Goal: Task Accomplishment & Management: Use online tool/utility

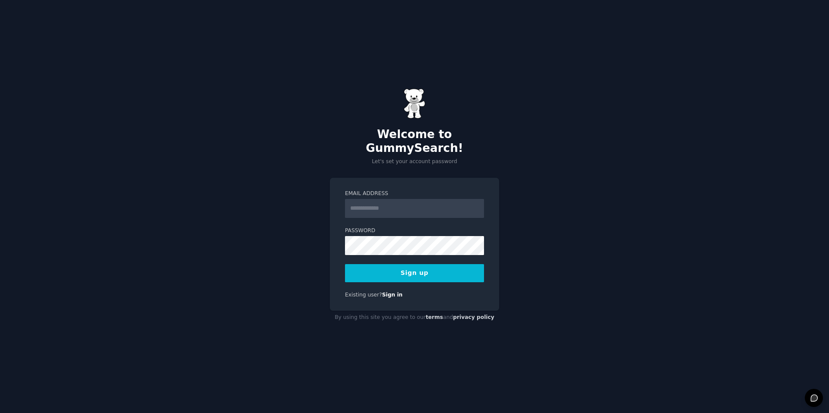
click at [664, 156] on div "Welcome to GummySearch! Let's set your account password Email Address Password …" at bounding box center [414, 206] width 829 height 413
click at [398, 200] on input "Email Address" at bounding box center [414, 208] width 139 height 19
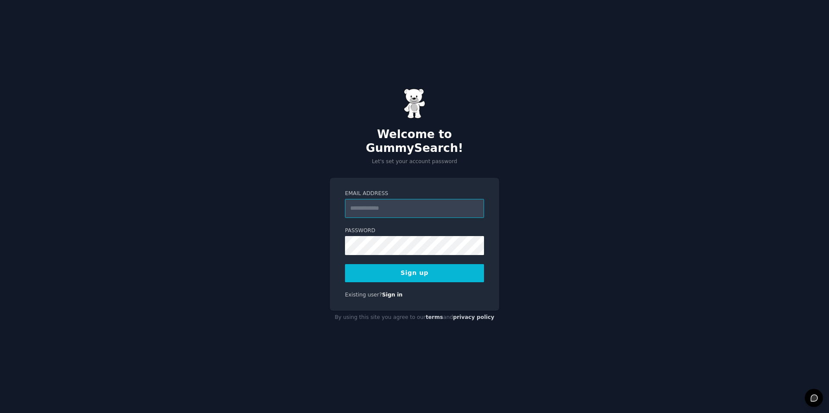
click at [393, 202] on input "Email Address" at bounding box center [414, 208] width 139 height 19
type input "**********"
click at [419, 269] on button "Sign up" at bounding box center [414, 273] width 139 height 18
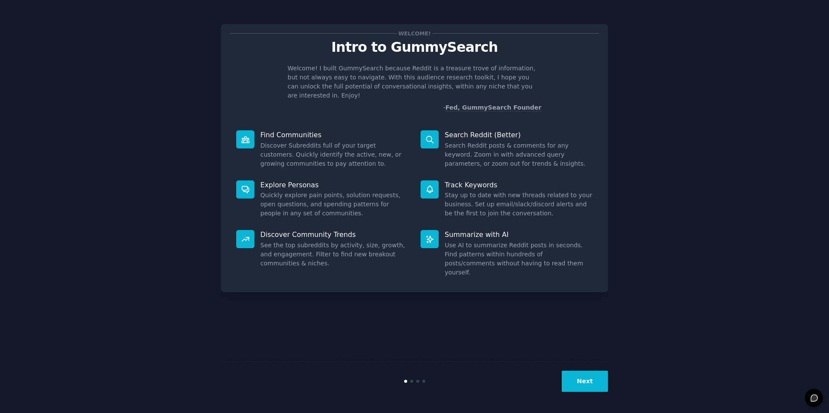
click at [687, 158] on div "Welcome! Intro to GummySearch Welcome! I built GummySearch because Reddit is a …" at bounding box center [414, 206] width 804 height 389
click at [649, 228] on div "Welcome! Intro to GummySearch Welcome! I built GummySearch because Reddit is a …" at bounding box center [414, 206] width 804 height 389
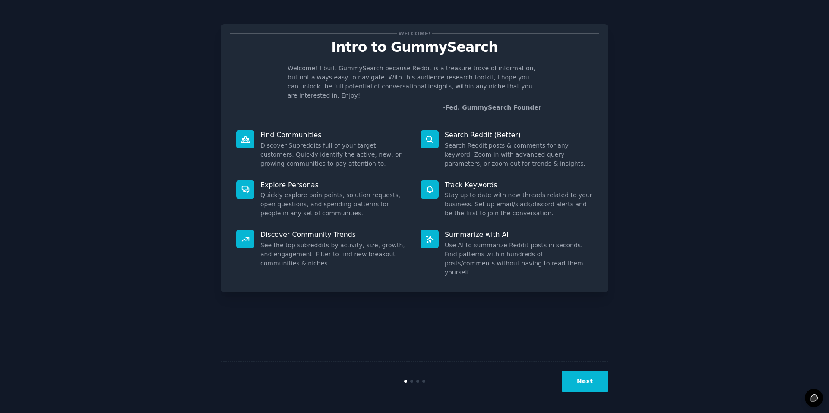
click at [649, 228] on div "Welcome! Intro to GummySearch Welcome! I built GummySearch because Reddit is a …" at bounding box center [414, 206] width 804 height 389
click at [592, 381] on button "Next" at bounding box center [584, 381] width 46 height 21
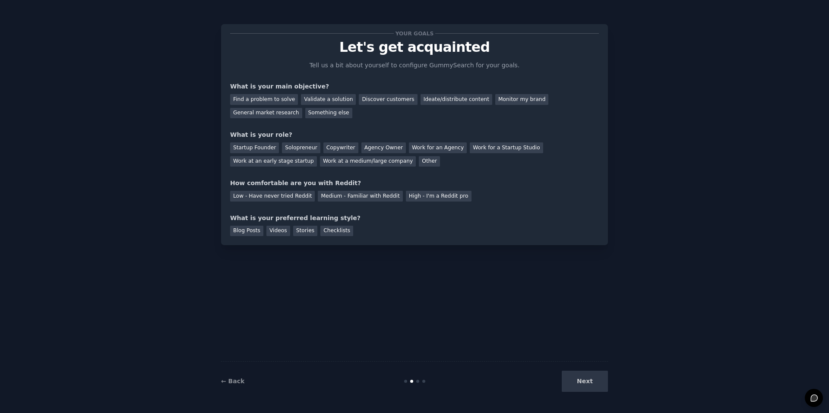
click at [772, 237] on div "Your goals Let's get acquainted Tell us a bit about yourself to configure Gummy…" at bounding box center [414, 206] width 804 height 389
click at [263, 99] on div "Find a problem to solve" at bounding box center [264, 99] width 68 height 11
click at [254, 147] on div "Startup Founder" at bounding box center [254, 147] width 49 height 11
click at [274, 194] on div "Low - Have never tried Reddit" at bounding box center [272, 196] width 85 height 11
click at [274, 230] on div "Videos" at bounding box center [278, 231] width 24 height 11
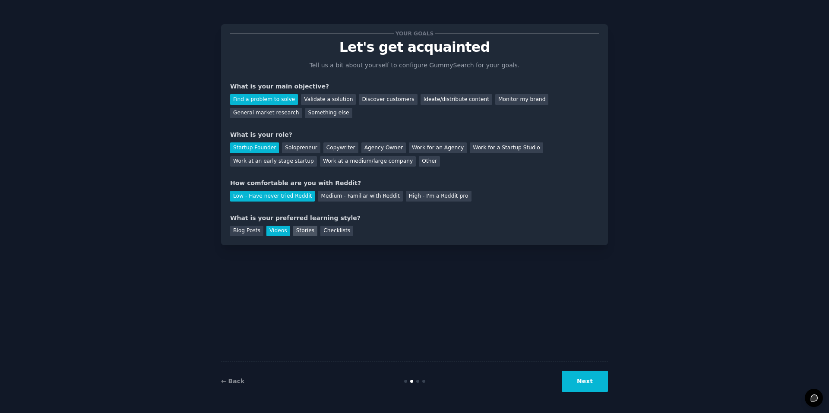
click at [298, 231] on div "Stories" at bounding box center [305, 231] width 24 height 11
click at [271, 232] on div "Videos" at bounding box center [278, 231] width 24 height 11
click at [586, 380] on button "Next" at bounding box center [584, 381] width 46 height 21
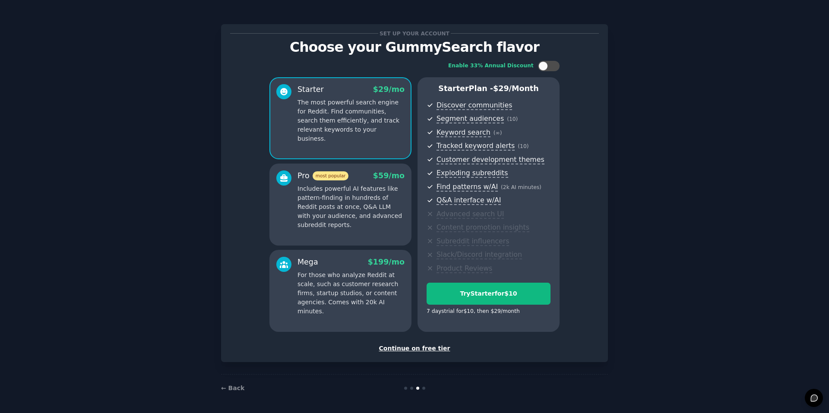
click at [716, 236] on div "Set up your account Choose your GummySearch flavor Enable 33% Annual Discount S…" at bounding box center [414, 207] width 804 height 390
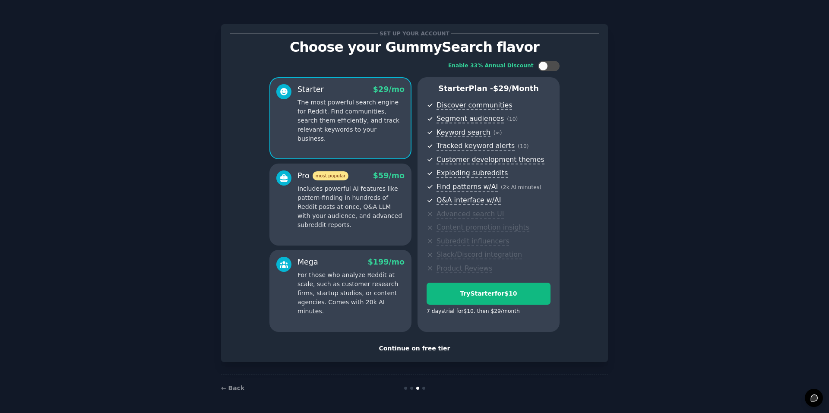
click at [716, 236] on div "Set up your account Choose your GummySearch flavor Enable 33% Annual Discount S…" at bounding box center [414, 207] width 804 height 390
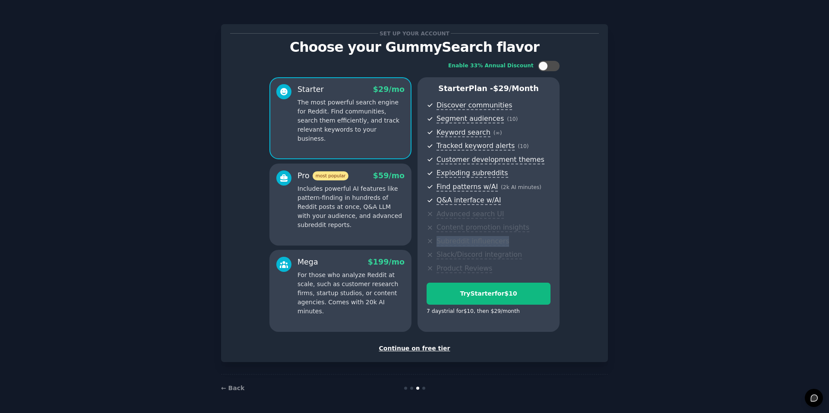
click at [716, 236] on div "Set up your account Choose your GummySearch flavor Enable 33% Annual Discount S…" at bounding box center [414, 207] width 804 height 390
click at [586, 244] on div "Enable 33% Annual Discount Starter $ 29 /mo The most powerful search engine for…" at bounding box center [414, 196] width 369 height 283
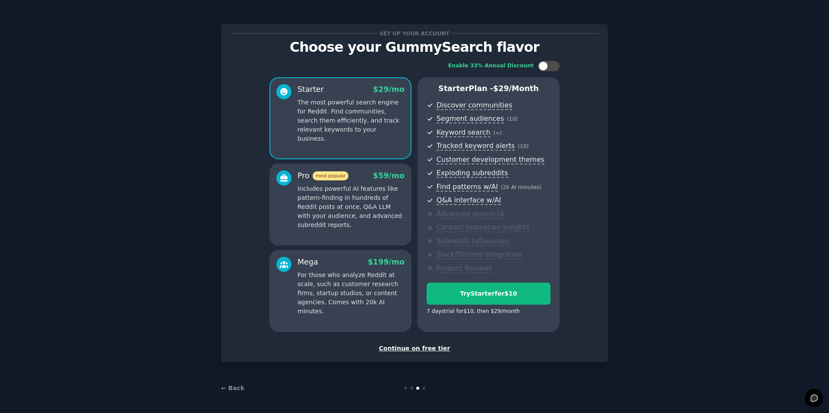
click at [586, 244] on div "Enable 33% Annual Discount Starter $ 29 /mo The most powerful search engine for…" at bounding box center [414, 196] width 369 height 283
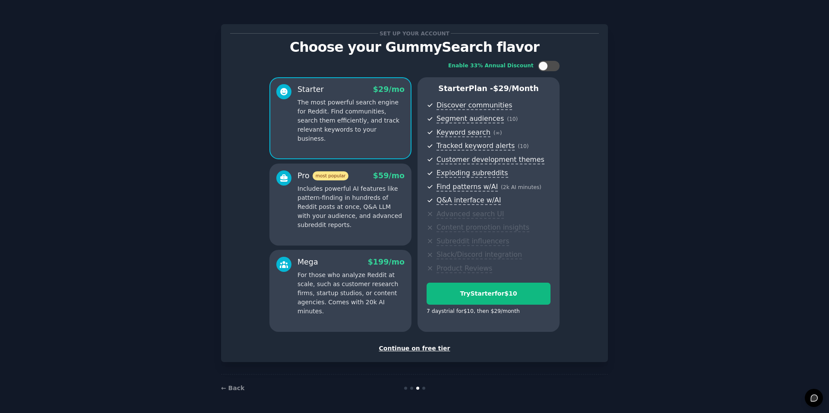
click at [586, 244] on div "Enable 33% Annual Discount Starter $ 29 /mo The most powerful search engine for…" at bounding box center [414, 196] width 369 height 283
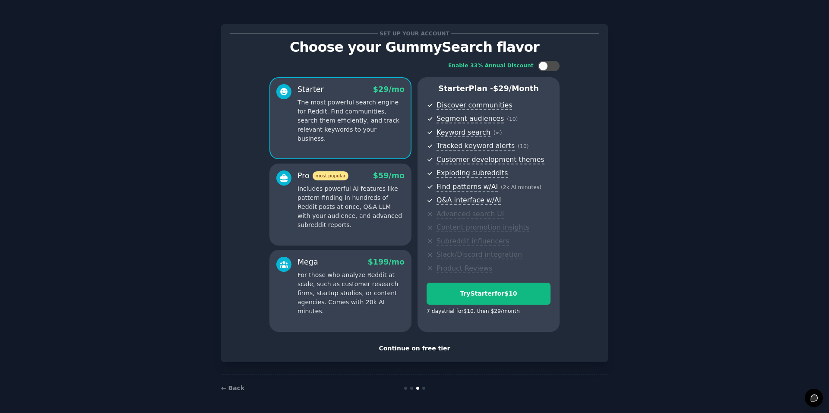
click at [586, 244] on div "Enable 33% Annual Discount Starter $ 29 /mo The most powerful search engine for…" at bounding box center [414, 196] width 369 height 283
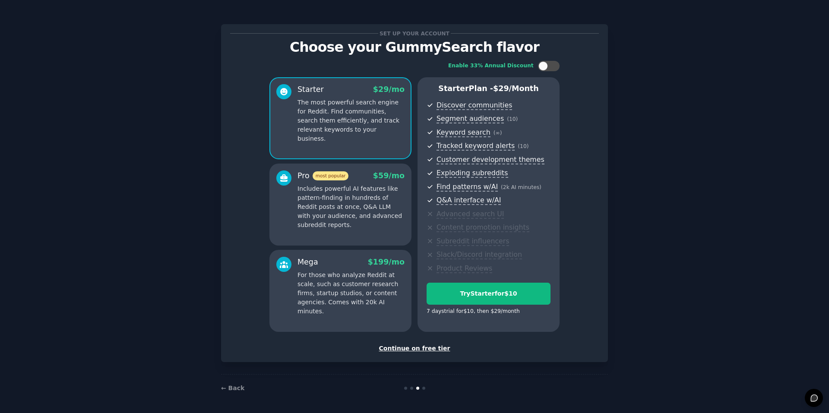
click at [586, 244] on div "Enable 33% Annual Discount Starter $ 29 /mo The most powerful search engine for…" at bounding box center [414, 196] width 369 height 283
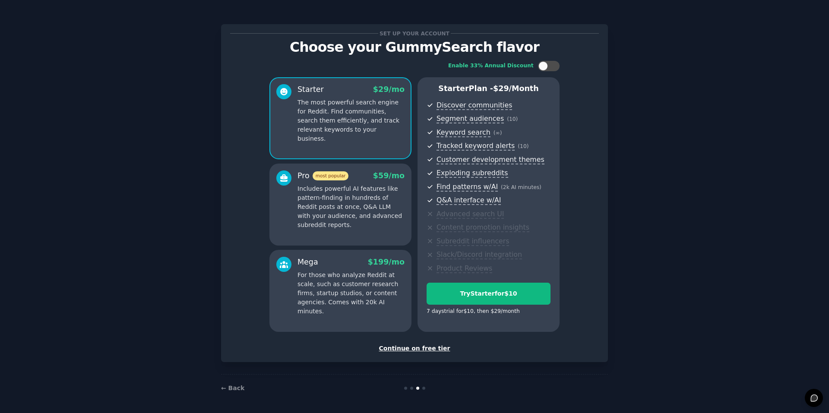
click at [586, 244] on div "Enable 33% Annual Discount Starter $ 29 /mo The most powerful search engine for…" at bounding box center [414, 196] width 369 height 283
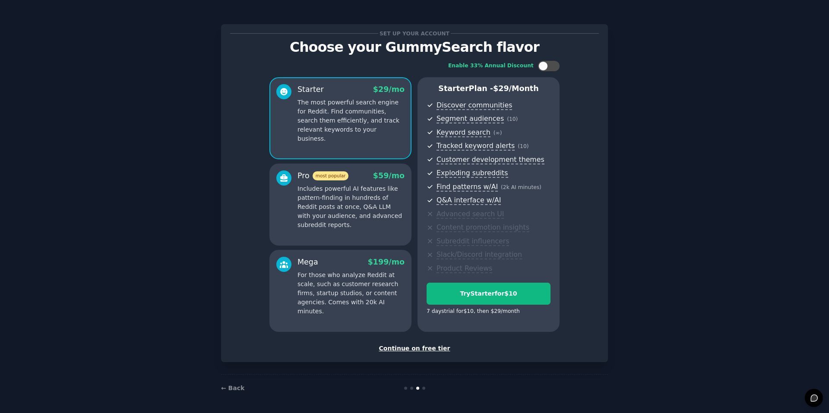
click at [586, 244] on div "Enable 33% Annual Discount Starter $ 29 /mo The most powerful search engine for…" at bounding box center [414, 196] width 369 height 283
click at [430, 348] on div "Continue on free tier" at bounding box center [414, 348] width 369 height 9
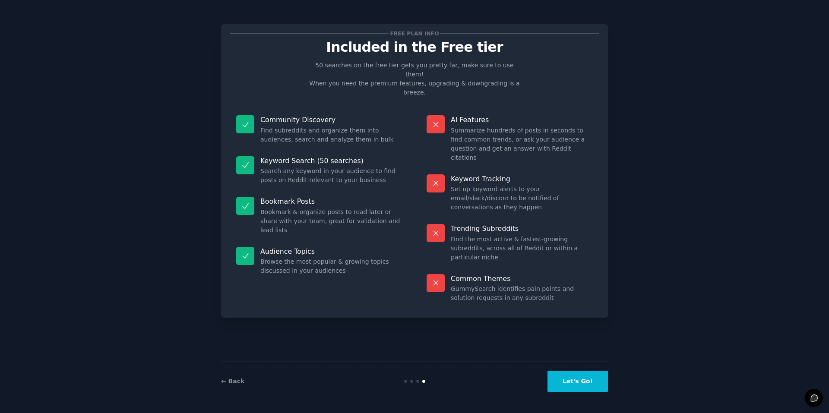
click at [687, 219] on div "Free plan info Included in the Free tier 50 searches on the free tier gets you …" at bounding box center [414, 206] width 804 height 389
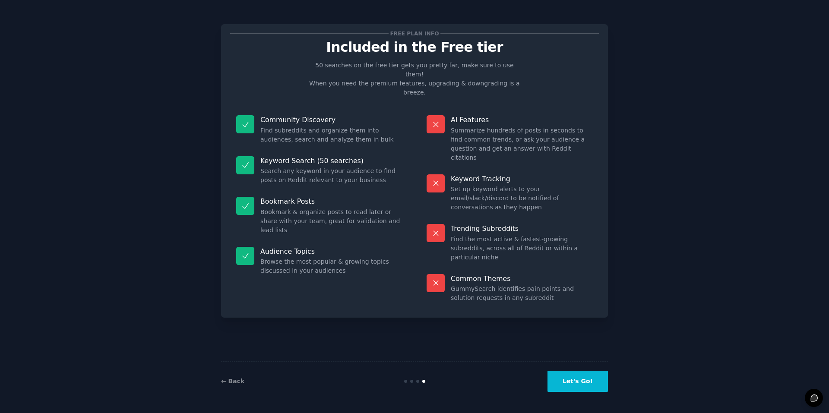
click at [687, 219] on div "Free plan info Included in the Free tier 50 searches on the free tier gets you …" at bounding box center [414, 206] width 804 height 389
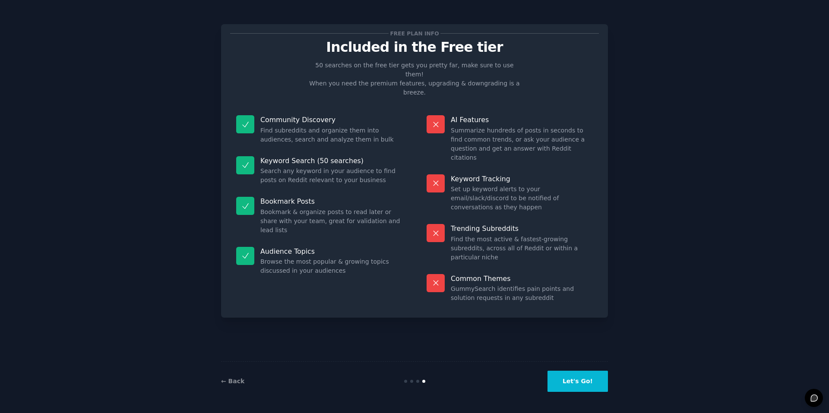
click at [687, 219] on div "Free plan info Included in the Free tier 50 searches on the free tier gets you …" at bounding box center [414, 206] width 804 height 389
click at [686, 219] on div "Free plan info Included in the Free tier 50 searches on the free tier gets you …" at bounding box center [414, 206] width 804 height 389
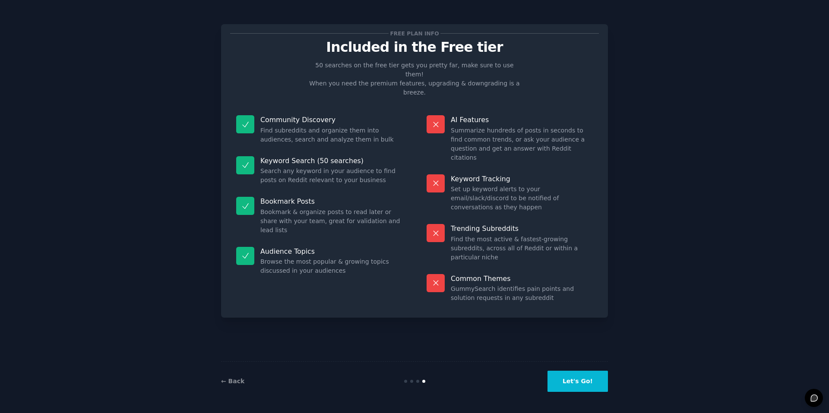
click at [581, 384] on button "Let's Go!" at bounding box center [577, 381] width 60 height 21
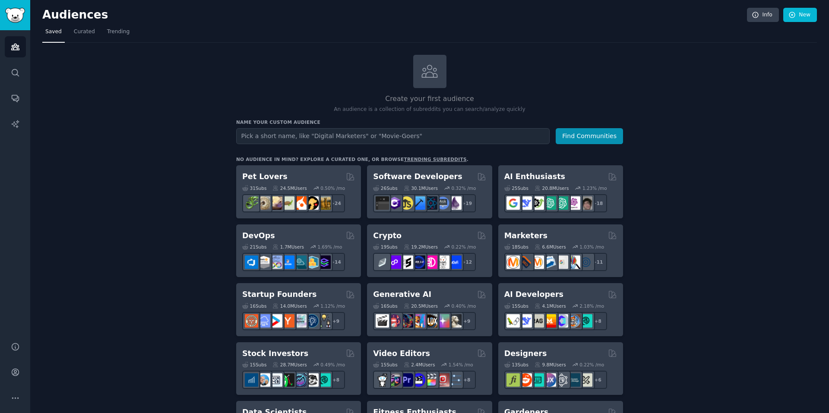
drag, startPoint x: 778, startPoint y: 125, endPoint x: 778, endPoint y: 106, distance: 18.6
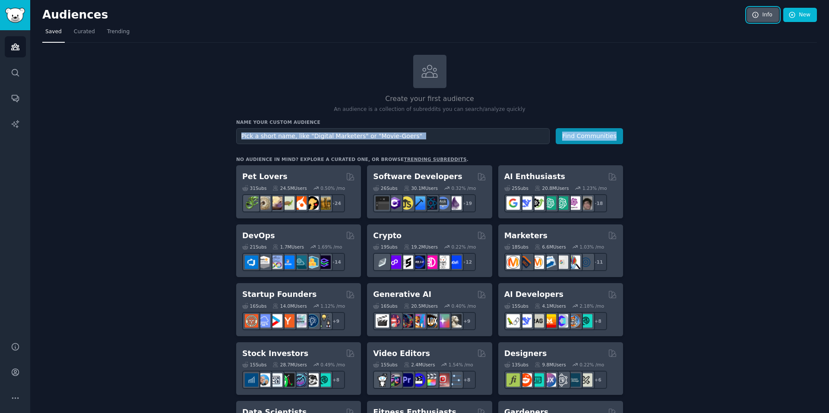
click at [766, 15] on link "Info" at bounding box center [763, 15] width 32 height 15
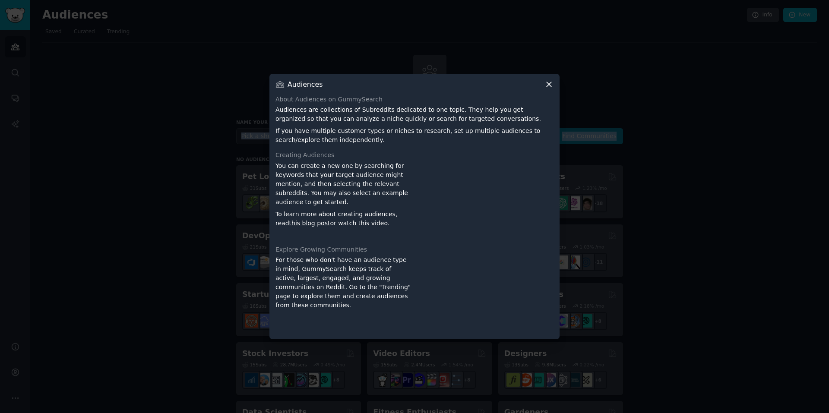
click at [549, 82] on icon at bounding box center [548, 84] width 9 height 9
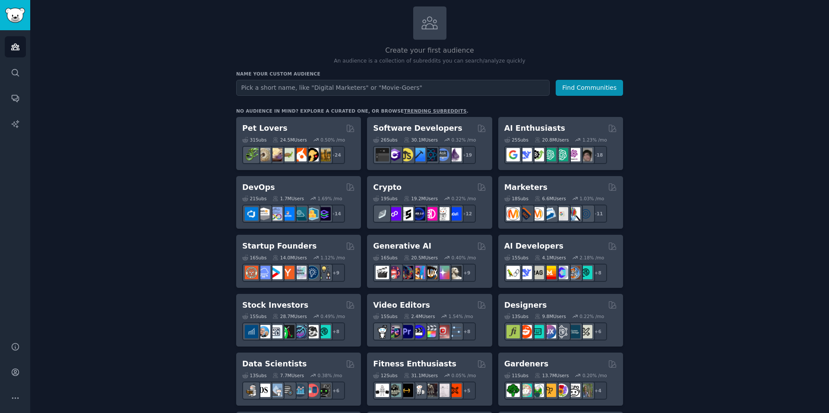
scroll to position [43, 0]
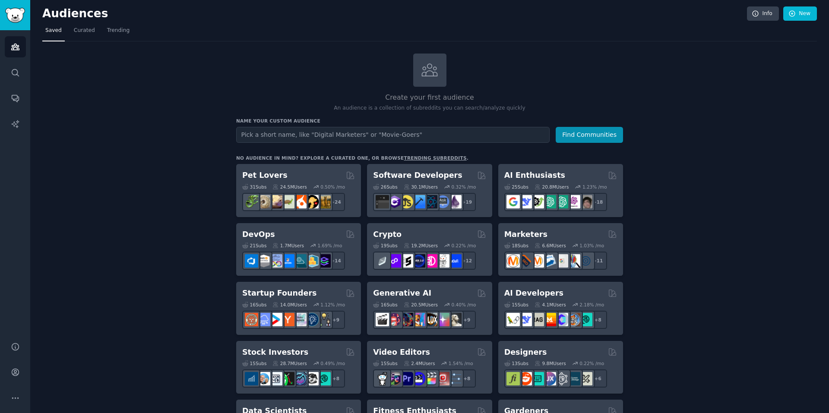
scroll to position [0, 0]
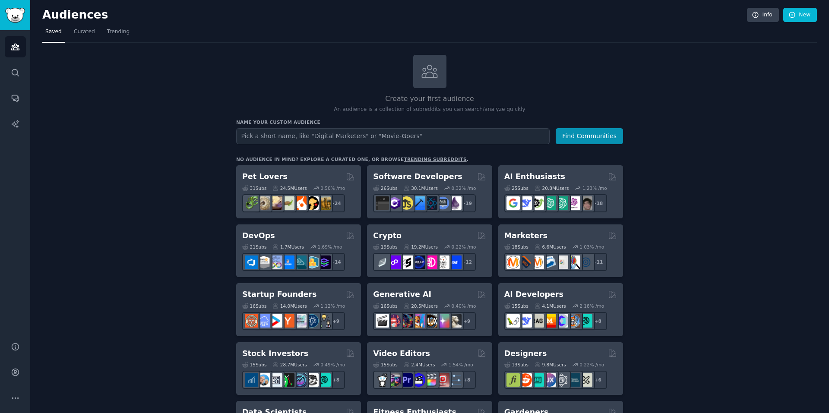
click at [87, 31] on span "Curated" at bounding box center [84, 32] width 21 height 8
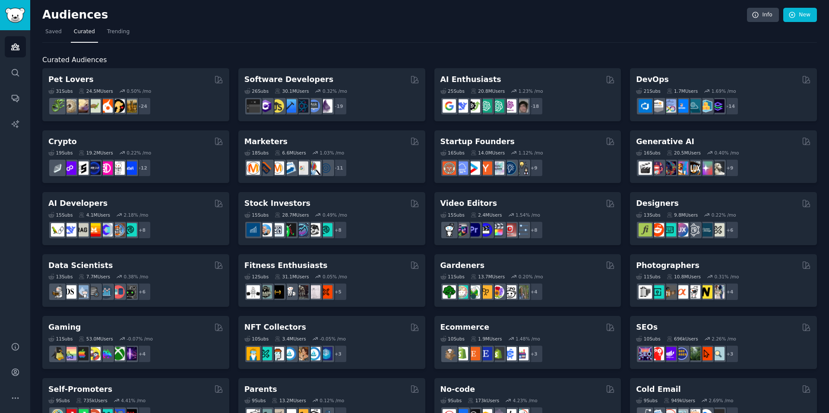
click at [238, 50] on div "Curated Audiences Pet Lovers 31 Sub s 24.5M Users 0.50 % /mo + 24 Software Deve…" at bounding box center [429, 361] width 774 height 636
click at [117, 32] on span "Trending" at bounding box center [118, 32] width 22 height 8
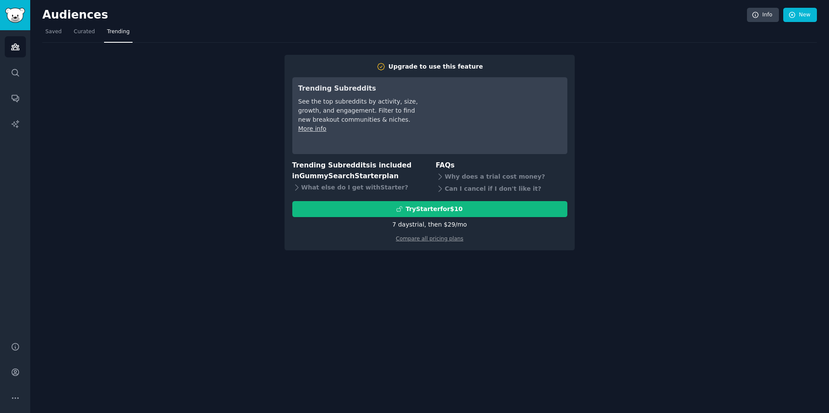
click at [195, 173] on div "Upgrade to use this feature Trending Subreddits See the top subreddits by activ…" at bounding box center [429, 147] width 774 height 208
click at [602, 97] on div "Upgrade to use this feature Trending Subreddits See the top subreddits by activ…" at bounding box center [429, 147] width 774 height 208
click at [126, 161] on div "Upgrade to use this feature Trending Subreddits See the top subreddits by activ…" at bounding box center [429, 147] width 774 height 208
click at [56, 33] on span "Saved" at bounding box center [53, 32] width 16 height 8
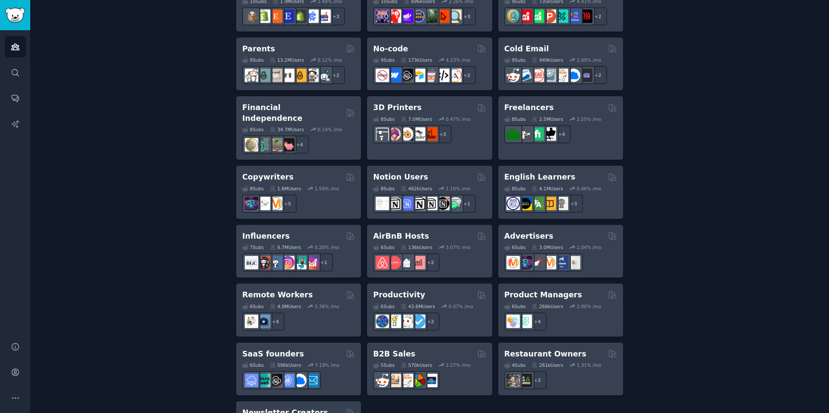
scroll to position [539, 0]
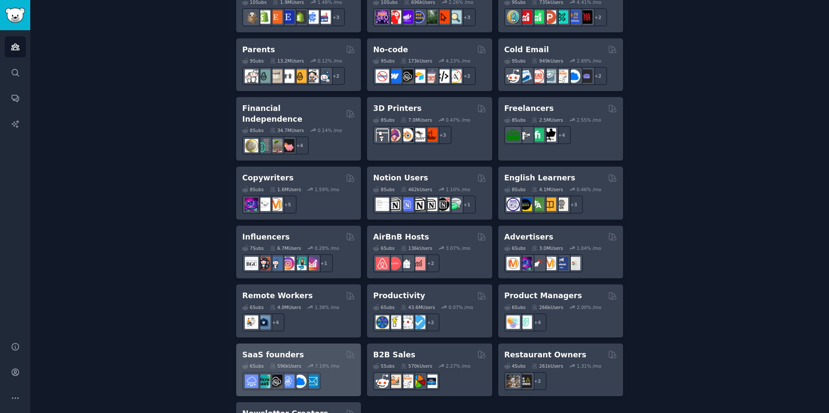
click at [264, 350] on h2 "SaaS founders" at bounding box center [273, 355] width 62 height 11
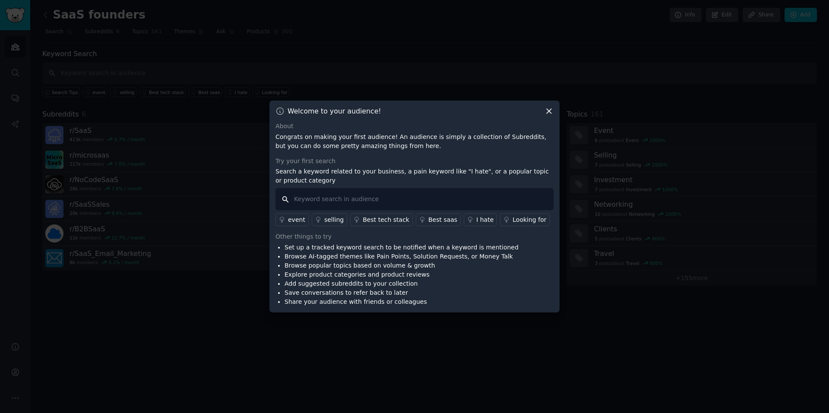
click at [391, 201] on input "text" at bounding box center [414, 199] width 278 height 22
click at [386, 199] on input "text" at bounding box center [414, 199] width 278 height 22
click at [381, 197] on input "text" at bounding box center [414, 199] width 278 height 22
paste input "What’s the best way to"
type input "What’s the best way to"
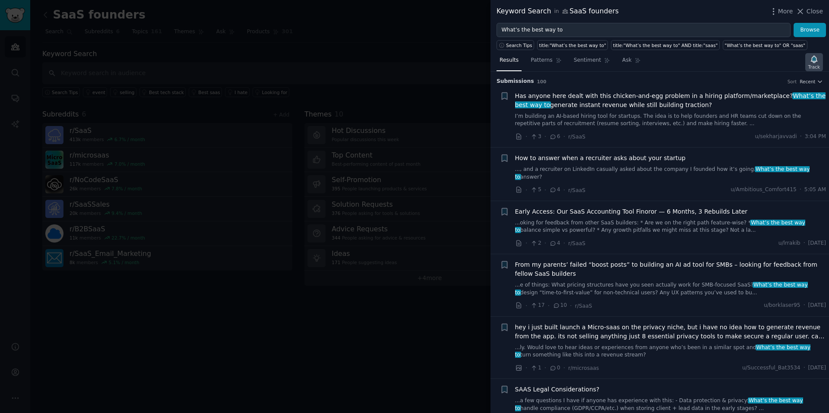
click at [811, 62] on icon "button" at bounding box center [813, 59] width 9 height 9
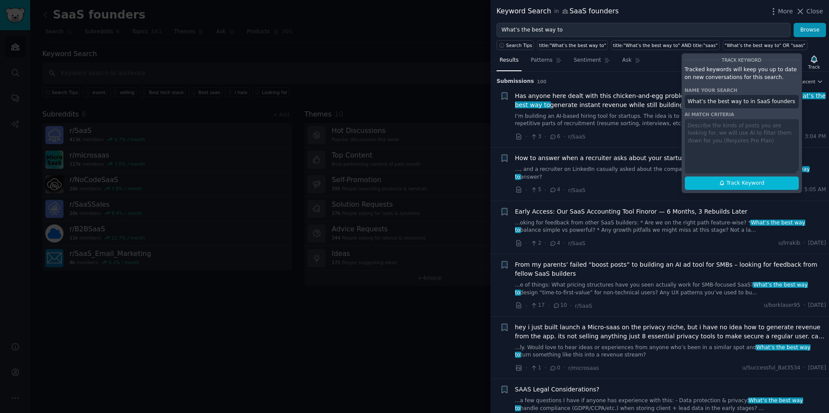
click at [712, 142] on div "Track Keyword Tracked keywords will keep you up to date on new conversations fo…" at bounding box center [741, 123] width 121 height 140
click at [713, 132] on div "Track Keyword Tracked keywords will keep you up to date on new conversations fo…" at bounding box center [741, 123] width 121 height 140
click at [713, 128] on div "Track Keyword Tracked keywords will keep you up to date on new conversations fo…" at bounding box center [741, 123] width 121 height 140
click at [705, 125] on div "Track Keyword Tracked keywords will keep you up to date on new conversations fo…" at bounding box center [741, 123] width 121 height 140
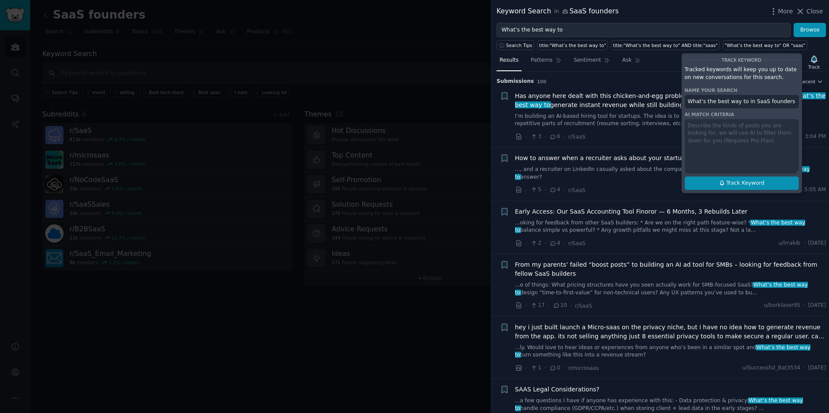
click at [740, 183] on span "Track Keyword" at bounding box center [745, 184] width 38 height 8
type input "What’s the best way to in SaaS founders"
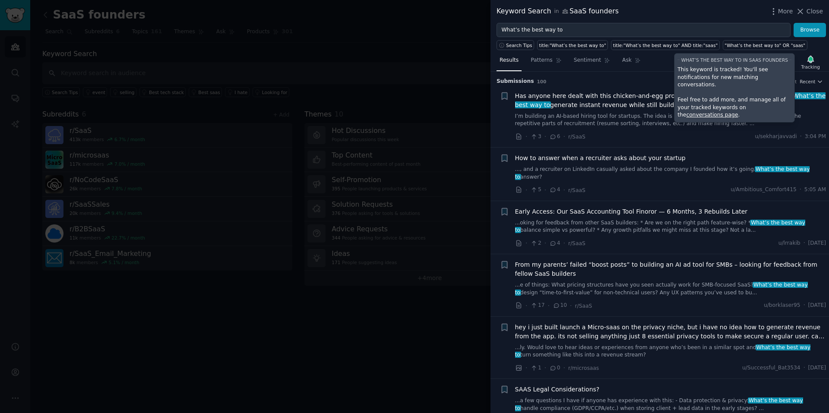
click at [424, 348] on div at bounding box center [414, 206] width 829 height 413
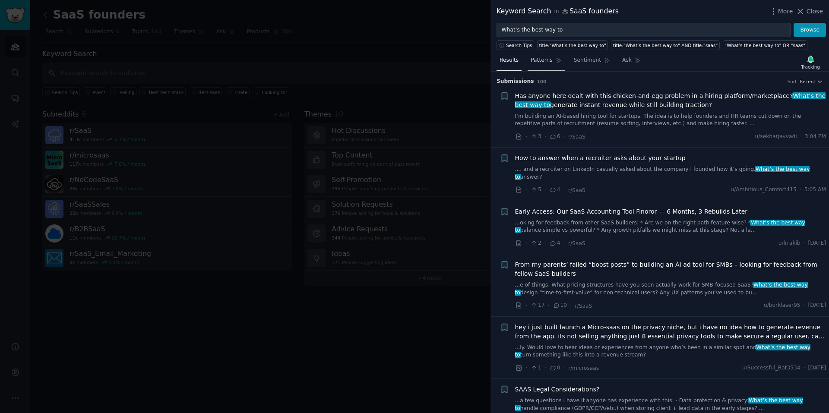
click at [540, 61] on span "Patterns" at bounding box center [541, 61] width 22 height 8
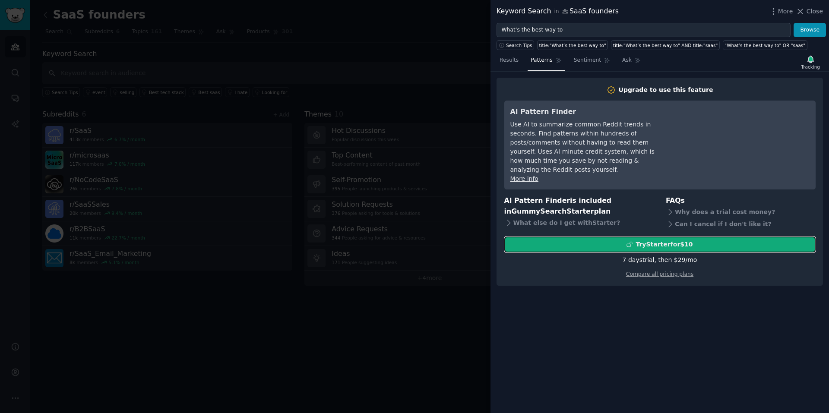
click at [665, 240] on div "Try Starter for $10" at bounding box center [663, 244] width 57 height 9
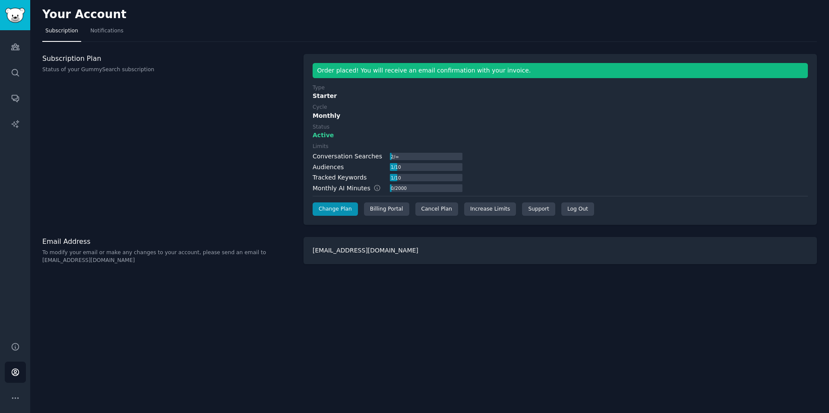
click at [499, 329] on div "Your Account Subscription Notifications Subscription Plan Status of your GummyS…" at bounding box center [429, 206] width 798 height 413
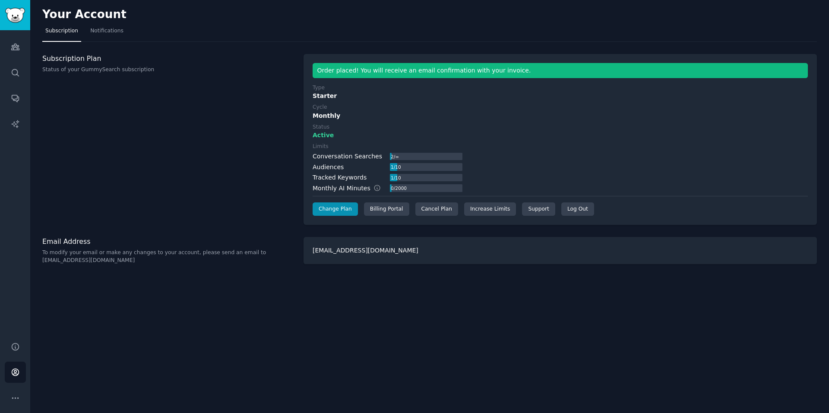
click at [499, 329] on div "Your Account Subscription Notifications Subscription Plan Status of your GummyS…" at bounding box center [429, 206] width 798 height 413
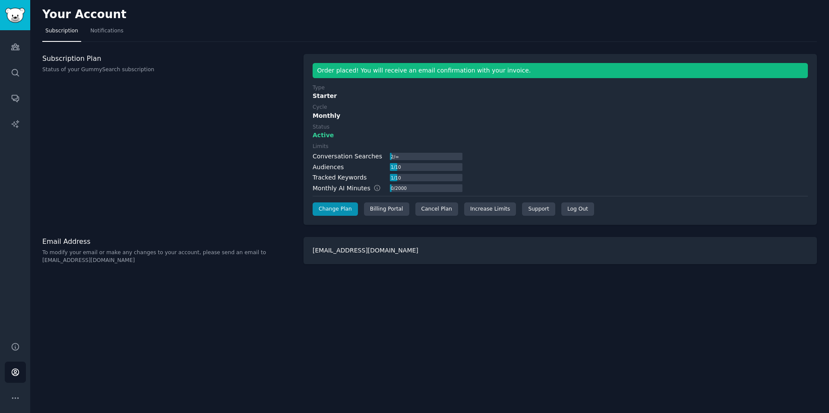
click at [499, 329] on div "Your Account Subscription Notifications Subscription Plan Status of your GummyS…" at bounding box center [429, 206] width 798 height 413
click at [87, 176] on div "Subscription Plan Status of your GummySearch subscription" at bounding box center [168, 139] width 252 height 171
click at [101, 32] on span "Notifications" at bounding box center [106, 31] width 33 height 8
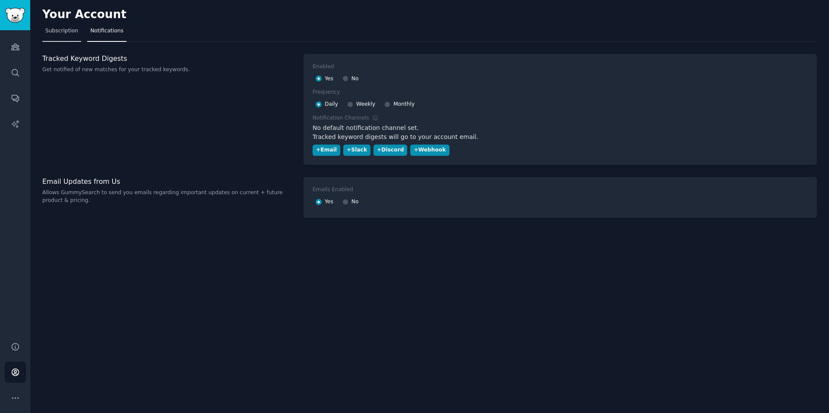
click at [58, 30] on span "Subscription" at bounding box center [61, 31] width 33 height 8
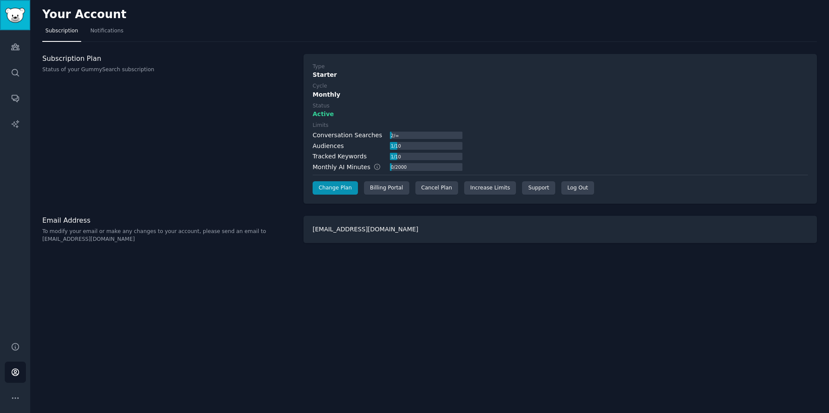
click at [17, 22] on img "Sidebar" at bounding box center [15, 15] width 20 height 15
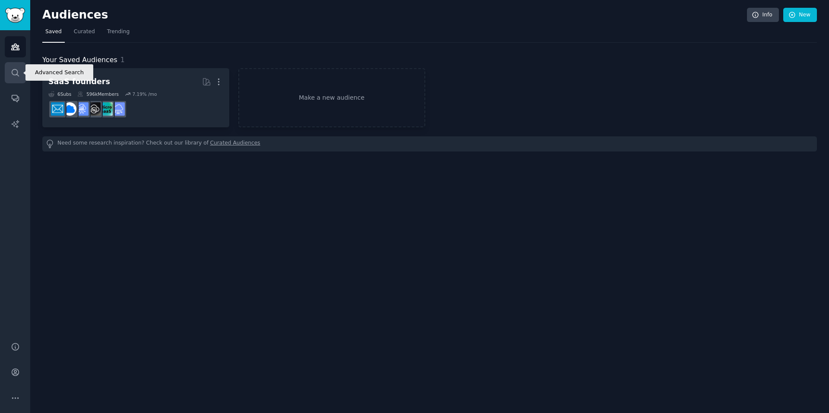
click at [15, 71] on icon "Sidebar" at bounding box center [15, 72] width 9 height 9
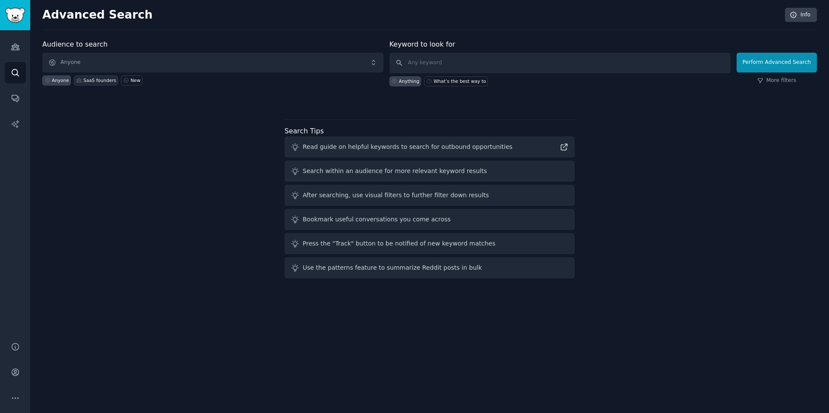
click at [92, 82] on div "SaaS founders" at bounding box center [99, 80] width 33 height 6
click at [95, 166] on div "Audience to search SaaS founders Anyone SaaS founders New Keyword to look for A…" at bounding box center [429, 160] width 774 height 243
click at [16, 124] on icon "Sidebar" at bounding box center [14, 123] width 7 height 7
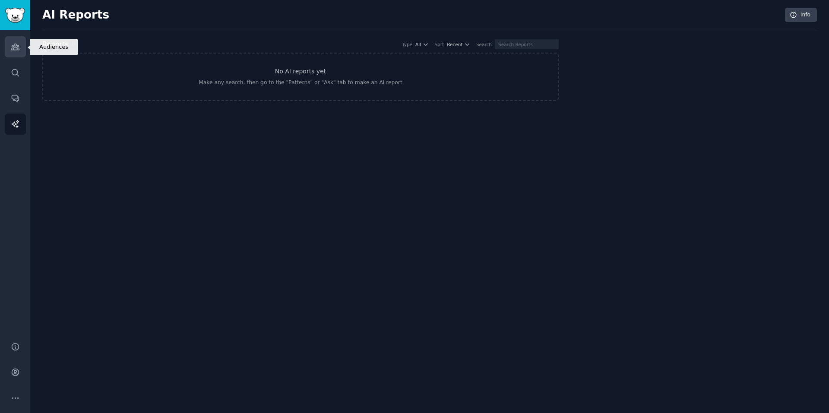
click at [13, 48] on icon "Sidebar" at bounding box center [15, 46] width 9 height 9
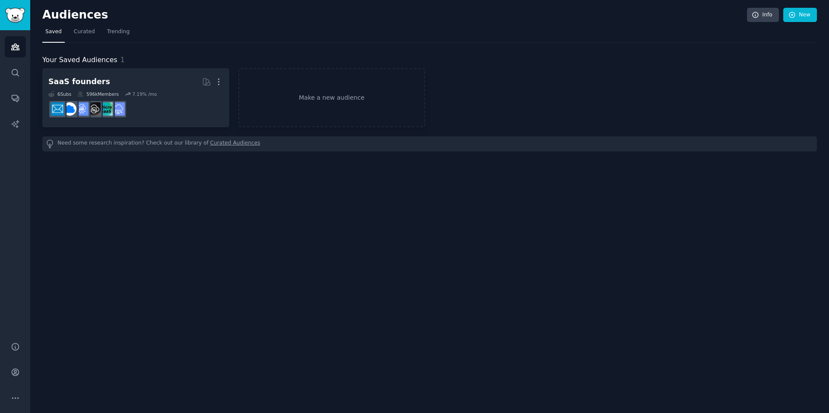
click at [171, 237] on div "Audiences Info New Saved Curated Trending Your Saved Audiences 1 SaaS founders …" at bounding box center [429, 206] width 798 height 413
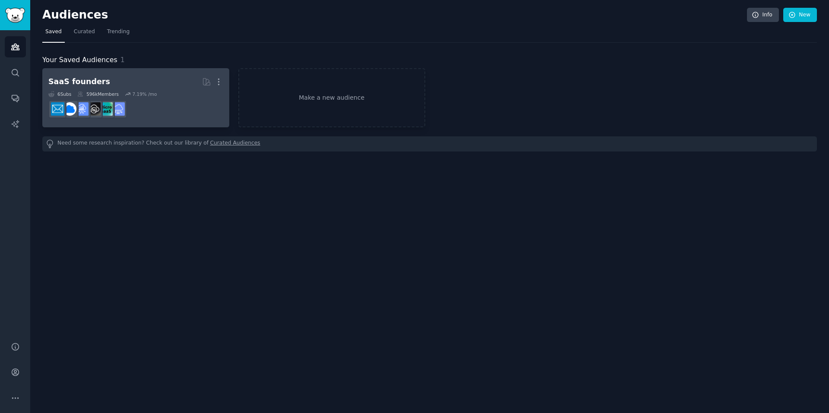
click at [148, 85] on h2 "SaaS founders More" at bounding box center [135, 81] width 175 height 15
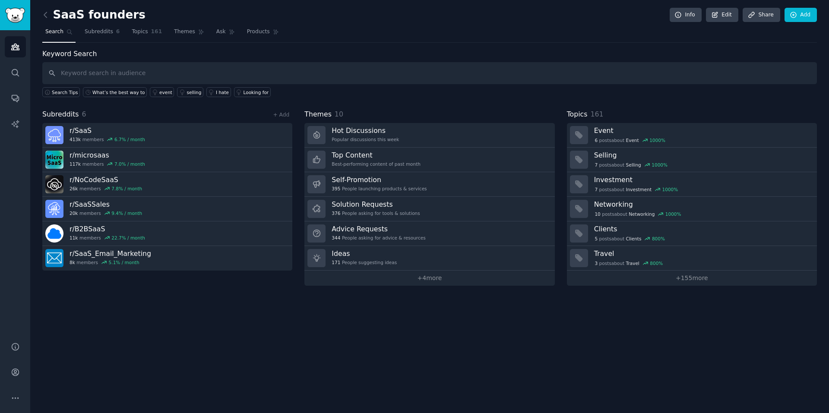
click at [630, 325] on div "SaaS founders Info Edit Share Add Search Subreddits 6 Topics 161 Themes Ask Pro…" at bounding box center [429, 206] width 798 height 413
click at [545, 334] on div "SaaS founders Info Edit Share Add Search Subreddits 6 Topics 161 Themes Ask Pro…" at bounding box center [429, 206] width 798 height 413
click at [522, 336] on div "SaaS founders Info Edit Share Add Search Subreddits 6 Topics 161 Themes Ask Pro…" at bounding box center [429, 206] width 798 height 413
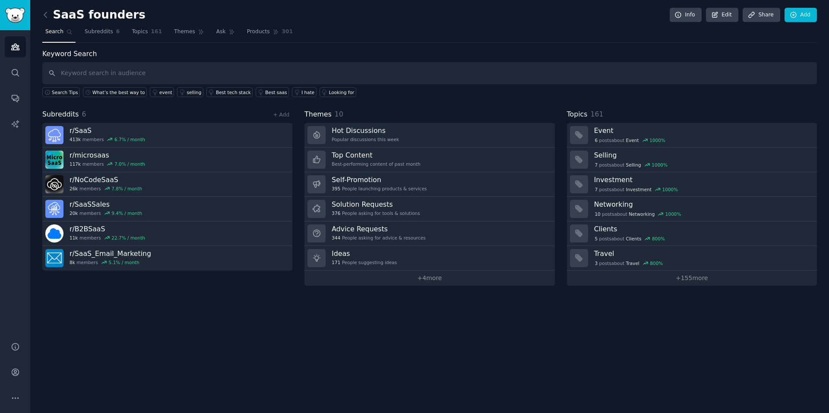
click at [522, 336] on div "SaaS founders Info Edit Share Add Search Subreddits 6 Topics 161 Themes Ask Pro…" at bounding box center [429, 206] width 798 height 413
click at [107, 91] on div "What’s the best way to" at bounding box center [118, 92] width 52 height 6
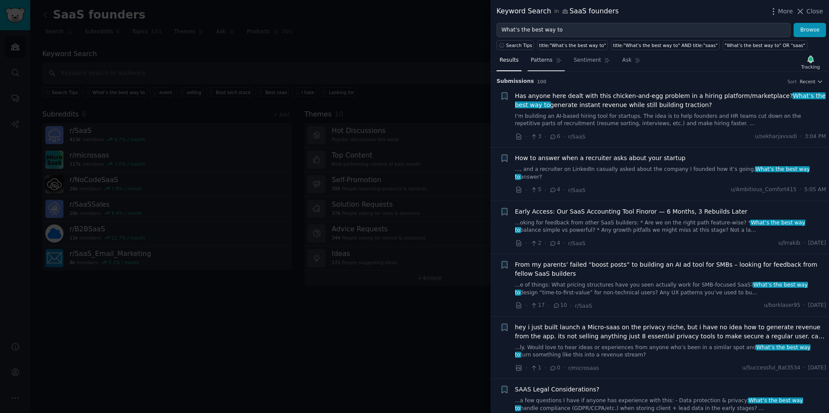
click at [546, 57] on span "Patterns" at bounding box center [541, 61] width 22 height 8
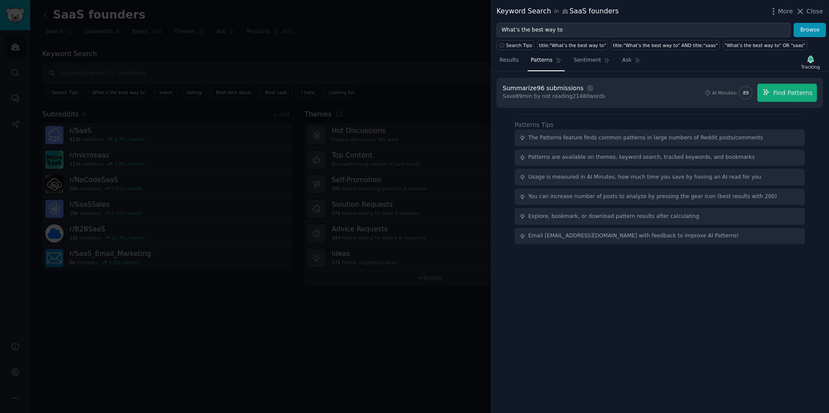
click at [524, 98] on div "Save 89 min by not reading 21480 words" at bounding box center [553, 97] width 103 height 8
click at [586, 88] on icon "button" at bounding box center [590, 89] width 8 height 8
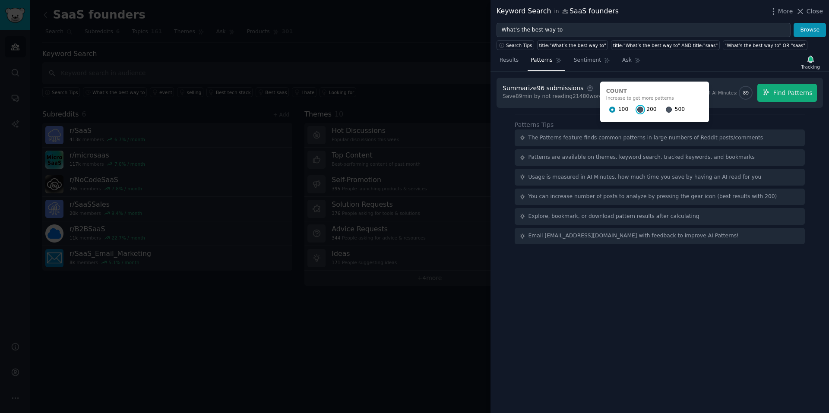
click at [637, 110] on input "200" at bounding box center [640, 110] width 6 height 6
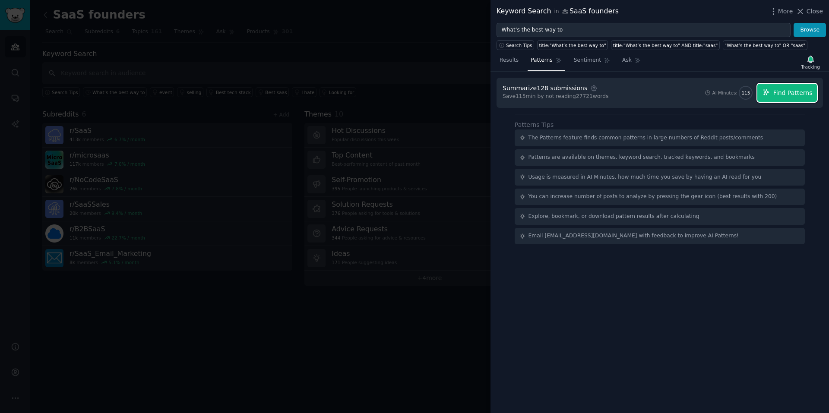
click at [788, 95] on span "Find Patterns" at bounding box center [792, 92] width 39 height 9
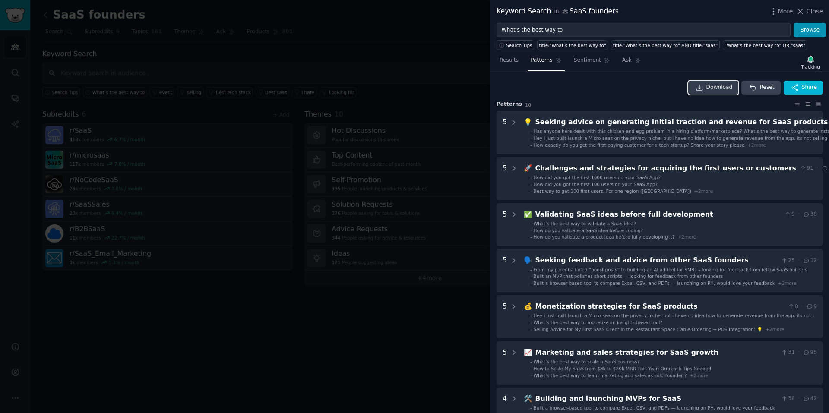
click at [718, 88] on span "Download" at bounding box center [719, 88] width 26 height 8
click at [596, 62] on link "Sentiment" at bounding box center [592, 63] width 42 height 18
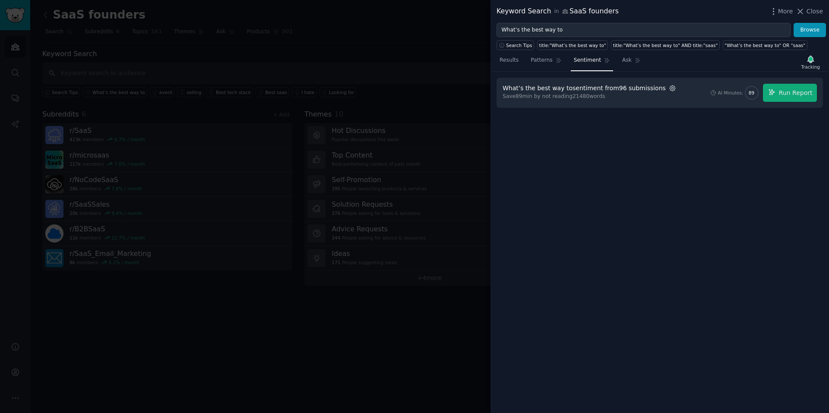
click at [668, 87] on icon "button" at bounding box center [672, 89] width 8 height 8
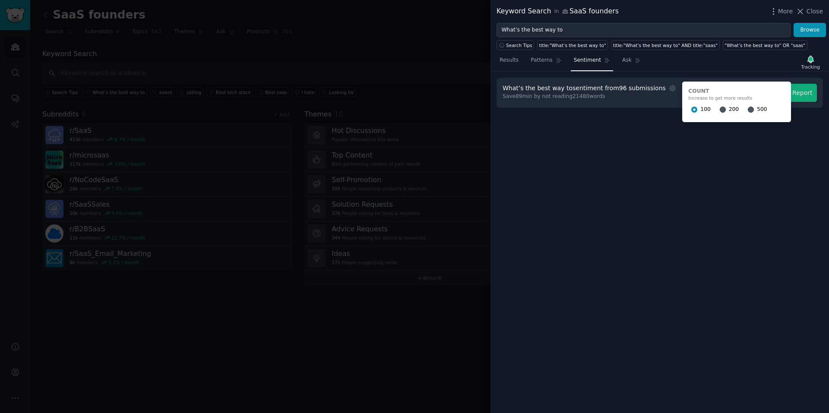
click at [719, 110] on div "200" at bounding box center [728, 110] width 19 height 14
click at [719, 109] on input "200" at bounding box center [722, 110] width 6 height 6
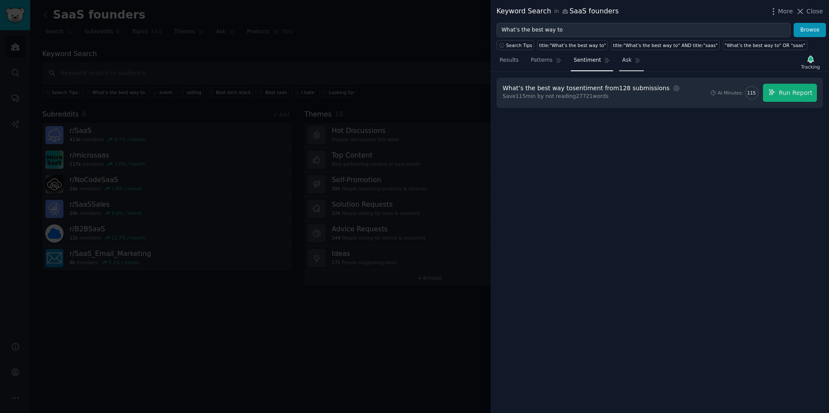
click at [622, 62] on span "Ask" at bounding box center [626, 61] width 9 height 8
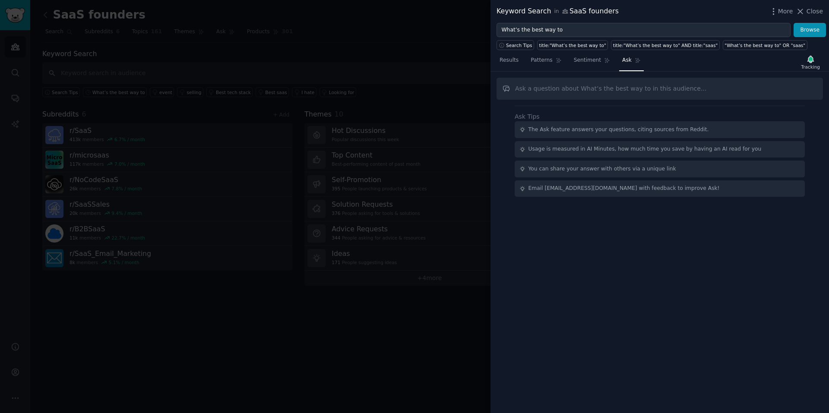
click at [597, 220] on div "Ask Tips The Ask feature answers your questions, citing sources from Reddit. Us…" at bounding box center [659, 242] width 338 height 341
click at [596, 217] on div "Ask Tips The Ask feature answers your questions, citing sources from Reddit. Us…" at bounding box center [659, 242] width 338 height 341
click at [598, 240] on div "Ask Tips The Ask feature answers your questions, citing sources from Reddit. Us…" at bounding box center [659, 242] width 338 height 341
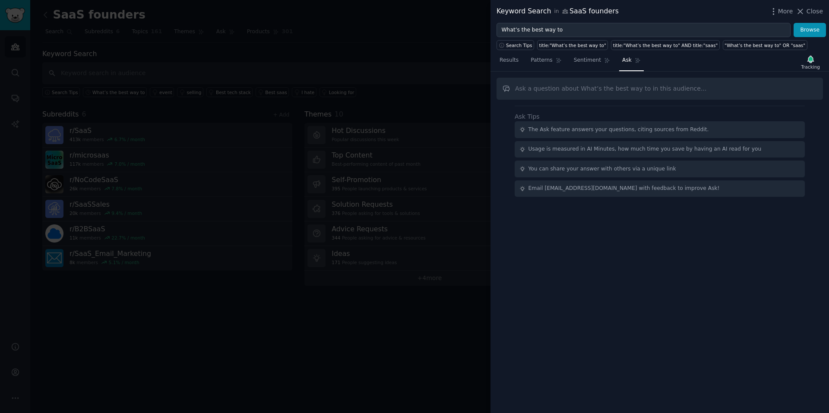
click at [598, 240] on div "Ask Tips The Ask feature answers your questions, citing sources from Reddit. Us…" at bounding box center [659, 242] width 338 height 341
click at [598, 237] on div "Ask Tips The Ask feature answers your questions, citing sources from Reddit. Us…" at bounding box center [659, 242] width 338 height 341
click at [596, 231] on div "Ask Tips The Ask feature answers your questions, citing sources from Reddit. Us…" at bounding box center [659, 242] width 338 height 341
click at [594, 224] on div "Ask Tips The Ask feature answers your questions, citing sources from Reddit. Us…" at bounding box center [659, 242] width 338 height 341
click at [582, 173] on div "You can share your answer with others via a unique link" at bounding box center [659, 169] width 290 height 17
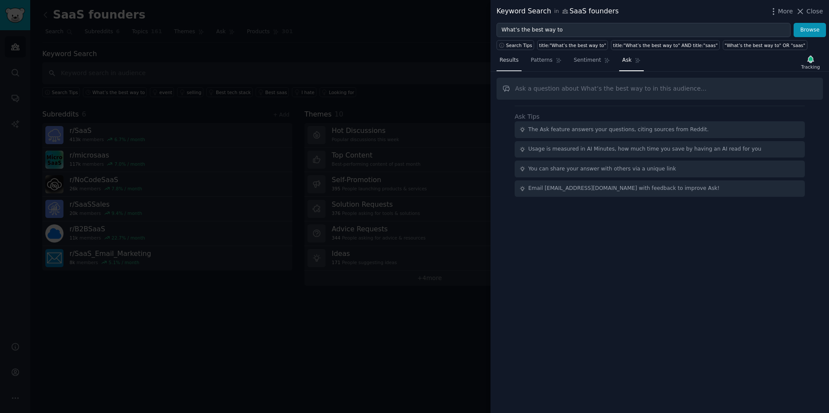
click at [509, 63] on span "Results" at bounding box center [508, 61] width 19 height 8
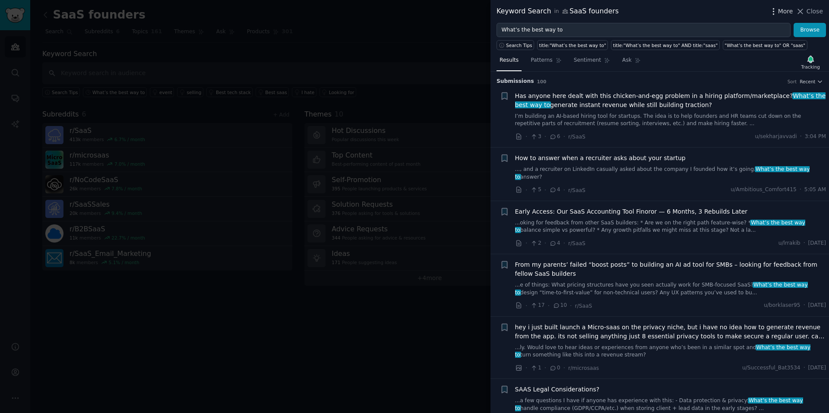
click at [775, 10] on icon "button" at bounding box center [773, 11] width 9 height 9
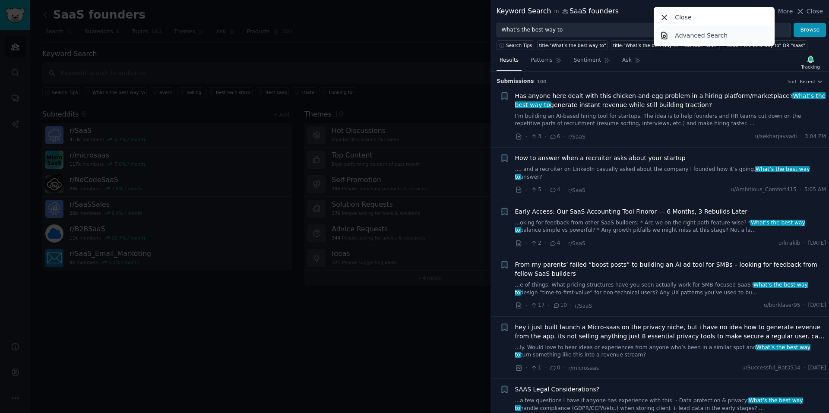
click at [693, 36] on p "Advanced Search" at bounding box center [701, 35] width 53 height 9
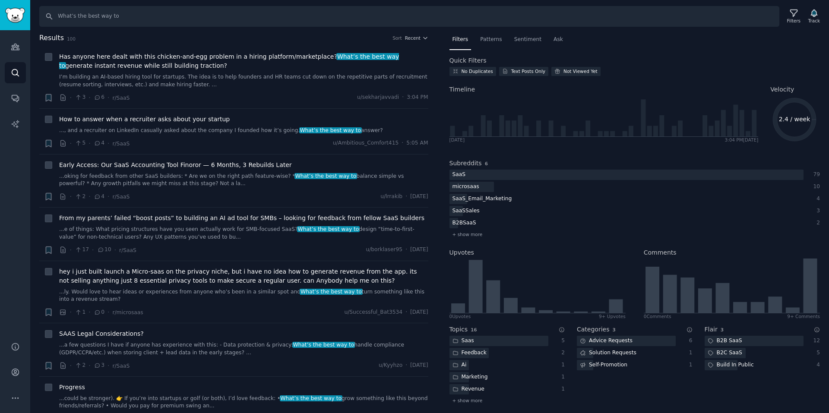
click at [11, 195] on div "Audiences Search Conversations AI Reports" at bounding box center [15, 180] width 30 height 301
click at [813, 16] on icon "button" at bounding box center [813, 13] width 6 height 7
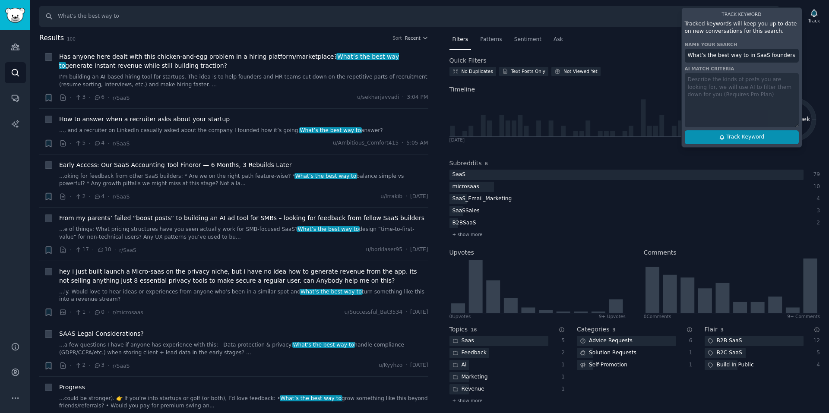
click at [744, 137] on span "Track Keyword" at bounding box center [745, 137] width 38 height 8
type input "What’s the best way to in SaaS founders"
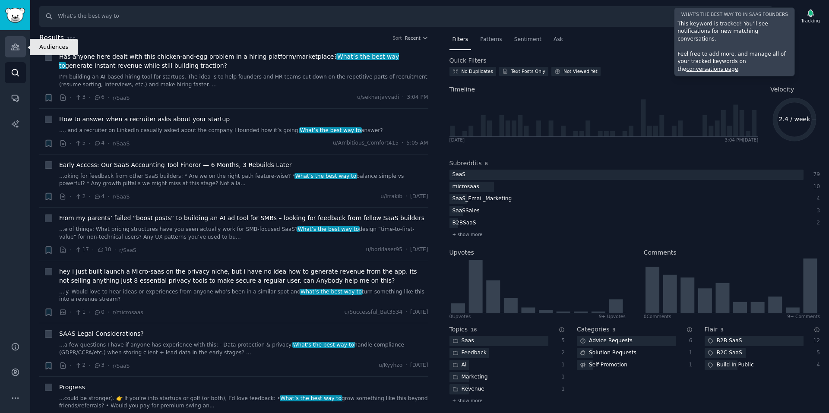
click at [13, 46] on icon "Sidebar" at bounding box center [15, 47] width 8 height 6
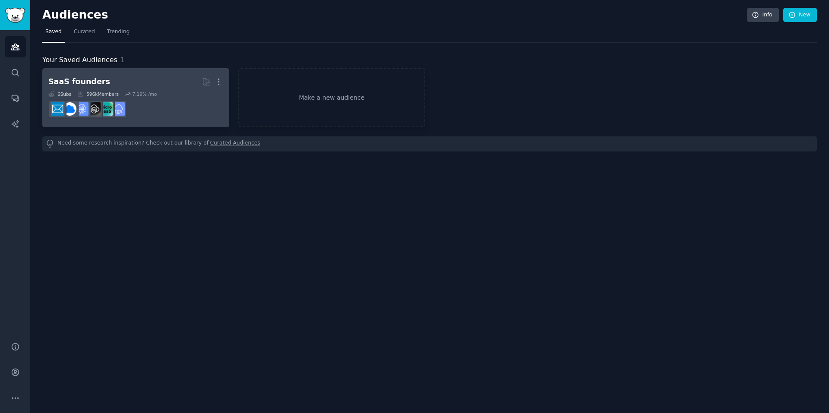
click at [107, 80] on h2 "SaaS founders More" at bounding box center [135, 81] width 175 height 15
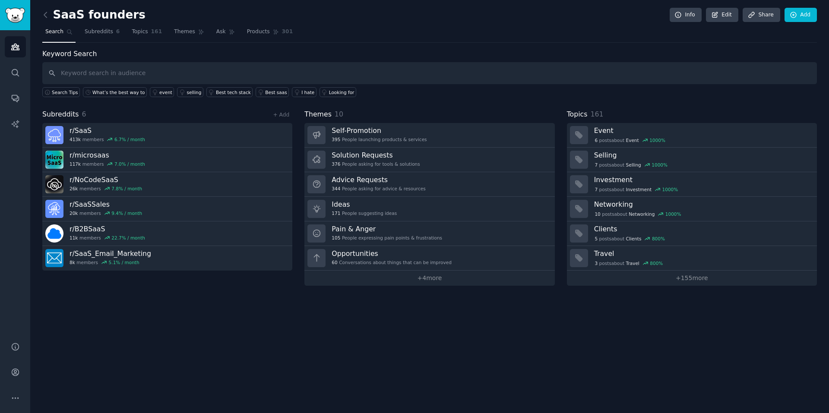
click at [342, 317] on div "SaaS founders Info Edit Share Add Search Subreddits 6 Topics 161 Themes Ask Pro…" at bounding box center [429, 206] width 798 height 413
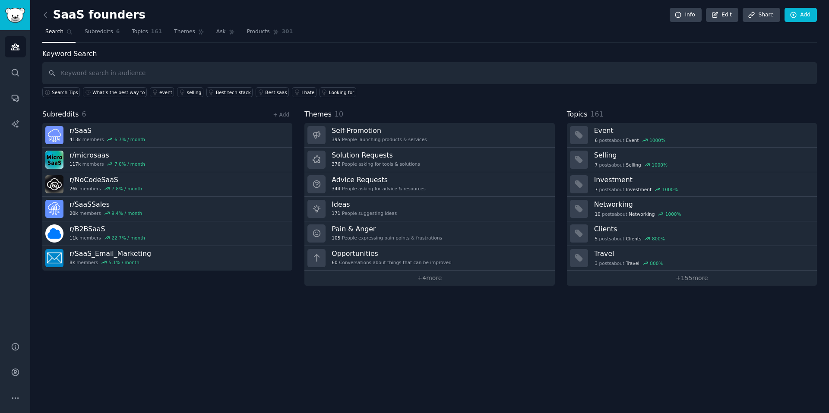
click at [342, 317] on div "SaaS founders Info Edit Share Add Search Subreddits 6 Topics 161 Themes Ask Pro…" at bounding box center [429, 206] width 798 height 413
click at [18, 396] on icon "Sidebar" at bounding box center [15, 398] width 9 height 9
click at [14, 123] on icon "Sidebar" at bounding box center [15, 124] width 9 height 9
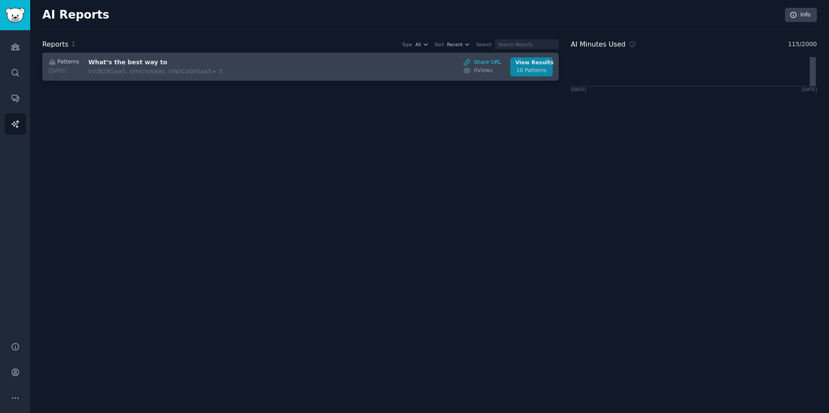
click at [530, 68] on div "10 Patterns" at bounding box center [531, 71] width 32 height 8
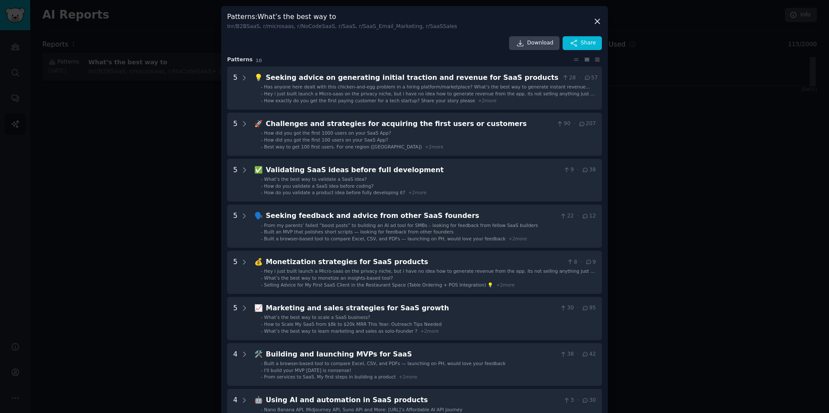
click at [662, 175] on div at bounding box center [414, 206] width 829 height 413
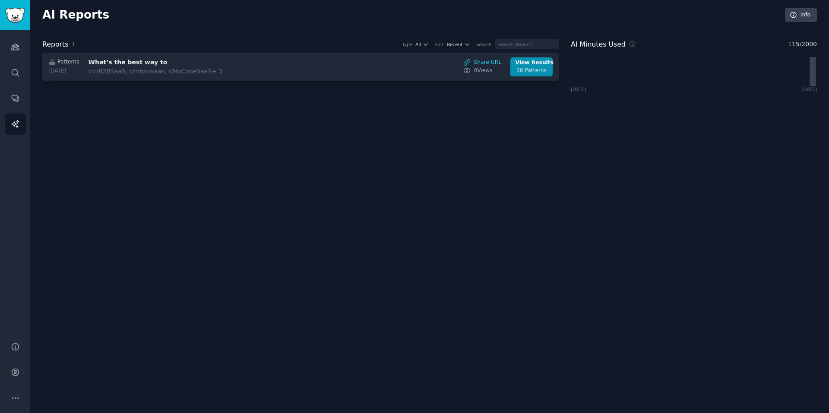
click at [624, 246] on div "AI Reports Info Reports 1 Type All Sort Recent Search Patterns 2025-10-02 What’…" at bounding box center [429, 206] width 798 height 413
drag, startPoint x: 748, startPoint y: 2, endPoint x: 468, endPoint y: 155, distance: 319.6
click at [468, 155] on div "AI Reports Info Reports 1 Type All Sort Recent Search Patterns 2025-10-02 What’…" at bounding box center [429, 206] width 798 height 413
click at [379, 141] on div "AI Reports Info Reports 1 Type All Sort Recent Search Patterns 2025-10-02 What’…" at bounding box center [429, 206] width 798 height 413
